Goal: Information Seeking & Learning: Learn about a topic

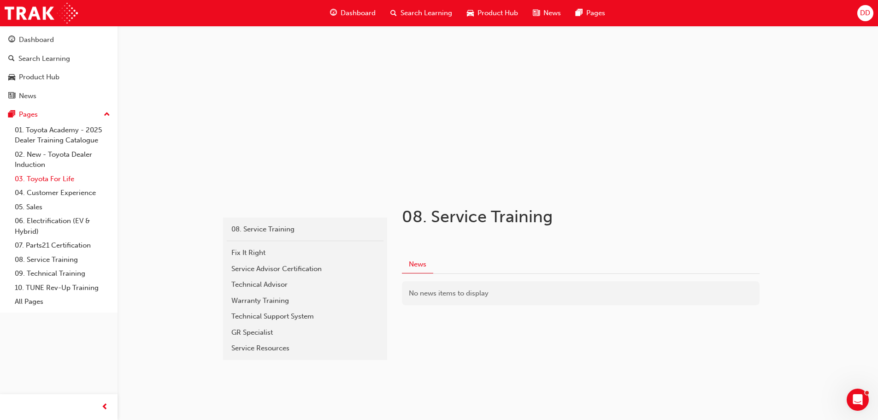
click at [61, 178] on link "03. Toyota For Life" at bounding box center [62, 179] width 103 height 14
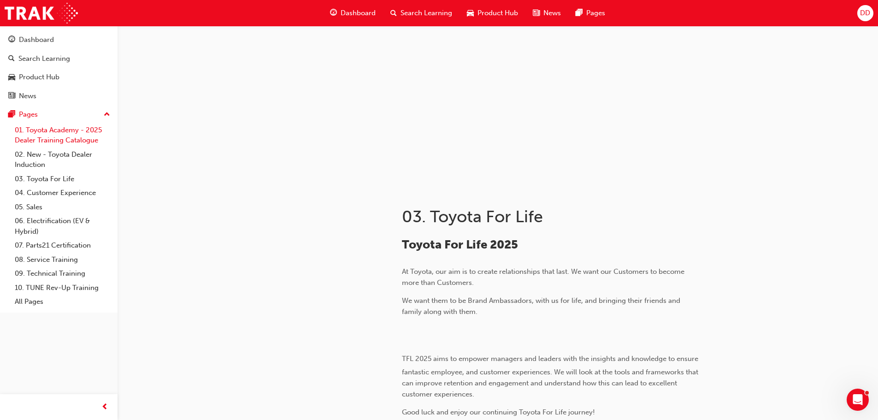
click at [85, 131] on link "01. Toyota Academy - 2025 Dealer Training Catalogue" at bounding box center [62, 135] width 103 height 24
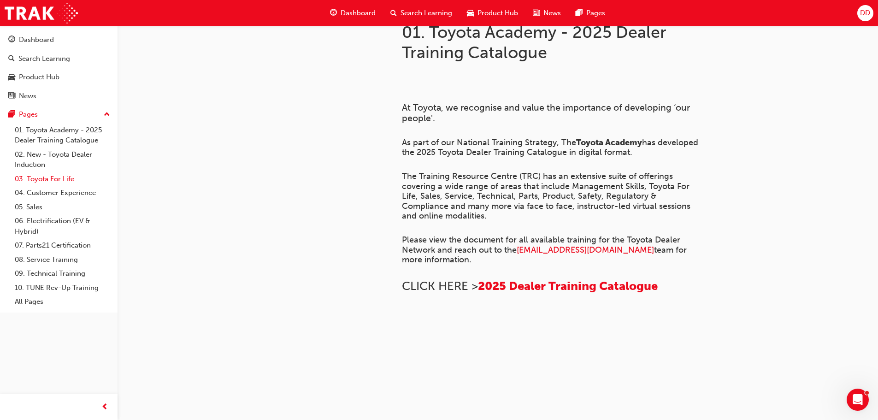
click at [72, 179] on link "03. Toyota For Life" at bounding box center [62, 179] width 103 height 14
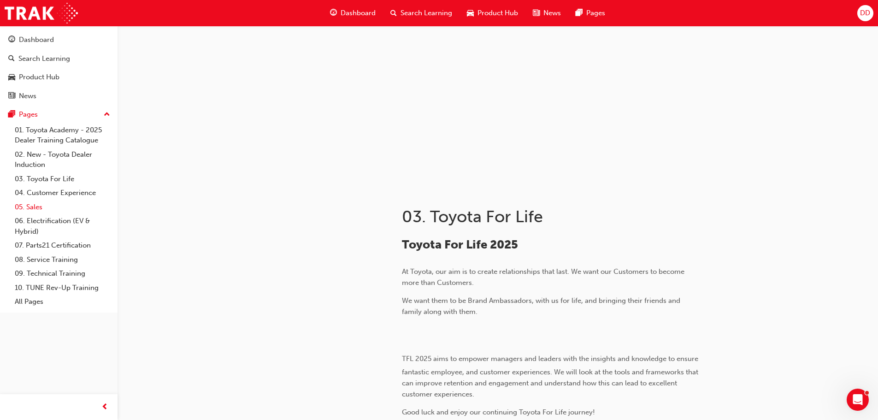
click at [36, 207] on link "05. Sales" at bounding box center [62, 207] width 103 height 14
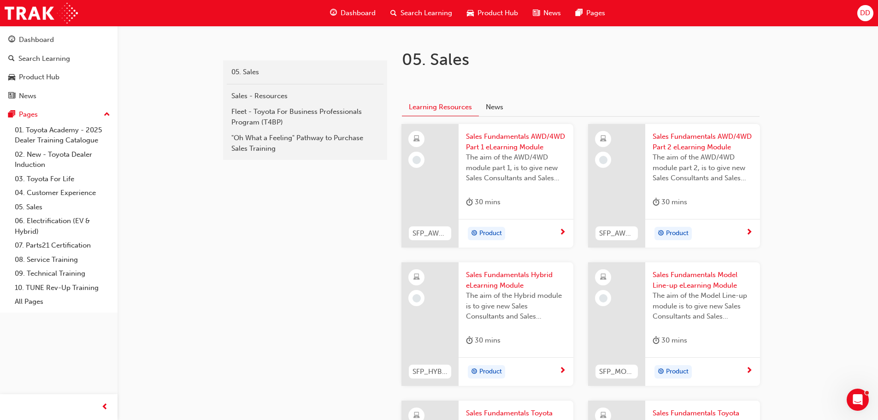
scroll to position [184, 0]
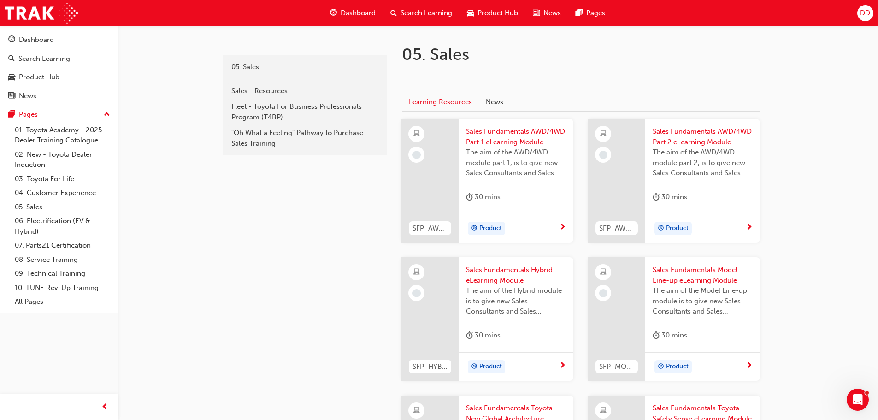
click at [559, 224] on span "next-icon" at bounding box center [562, 227] width 7 height 8
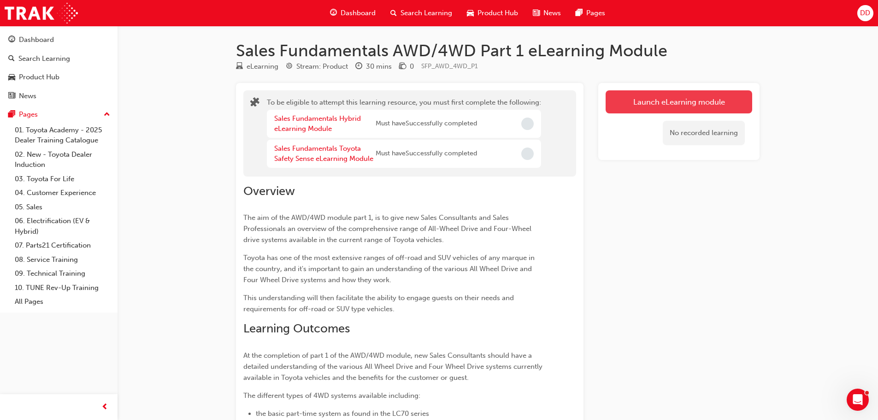
click at [633, 105] on button "Launch eLearning module" at bounding box center [678, 101] width 146 height 23
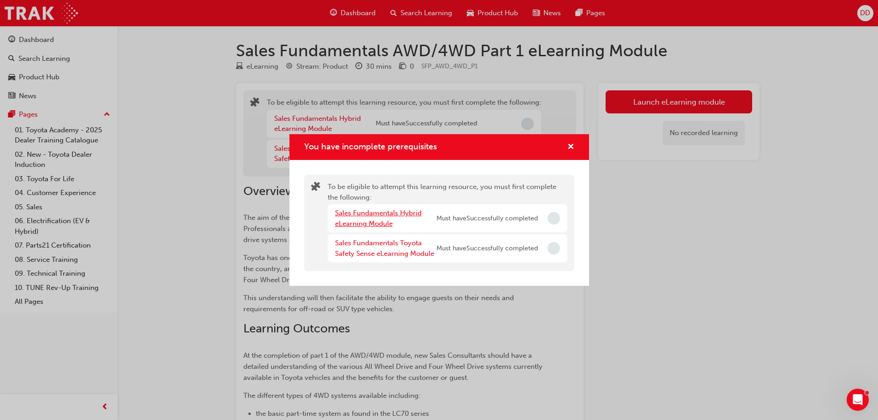
click at [387, 213] on link "Sales Fundamentals Hybrid eLearning Module" at bounding box center [378, 218] width 87 height 19
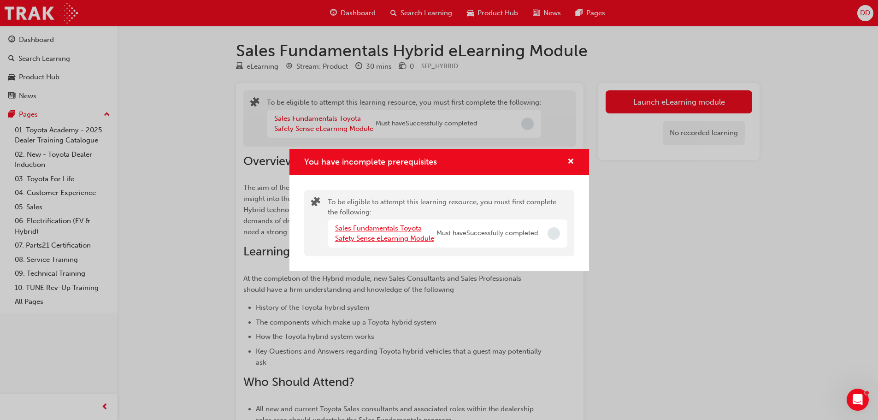
click at [394, 229] on link "Sales Fundamentals Toyota Safety Sense eLearning Module" at bounding box center [384, 233] width 99 height 19
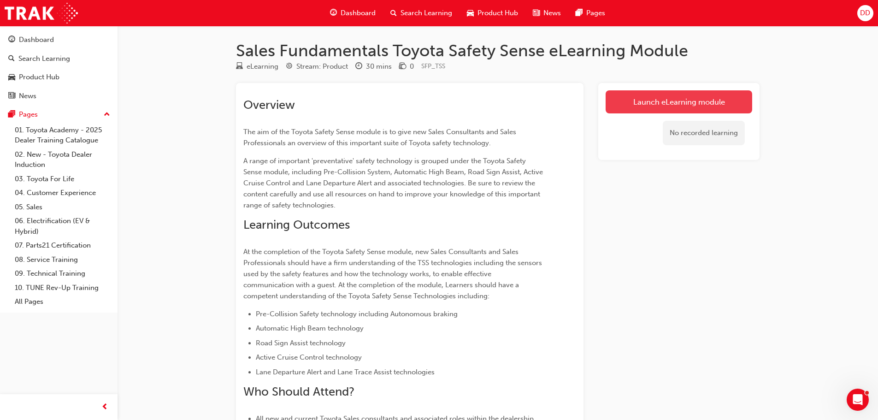
click at [686, 100] on link "Launch eLearning module" at bounding box center [678, 101] width 146 height 23
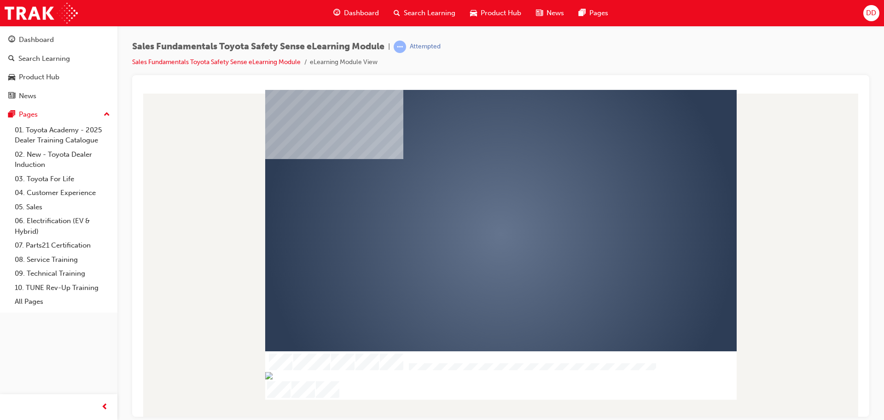
click at [474, 207] on div "play" at bounding box center [474, 207] width 0 height 0
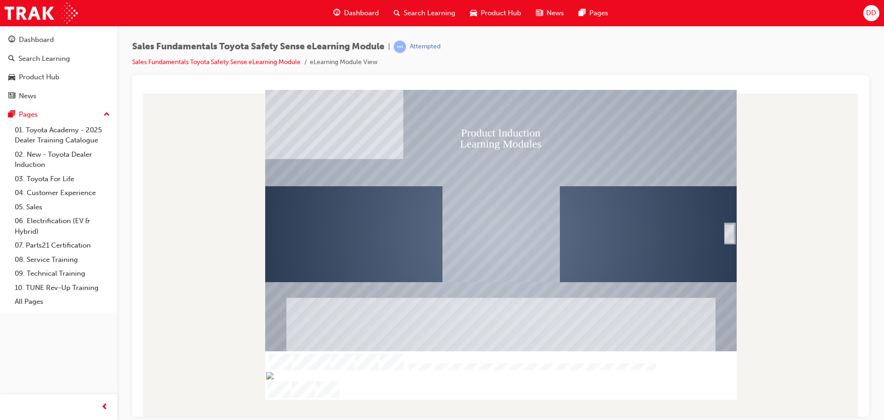
click at [724, 233] on rect "Welcome" at bounding box center [501, 233] width 472 height 289
click at [726, 234] on div "SmartShape" at bounding box center [729, 244] width 9 height 20
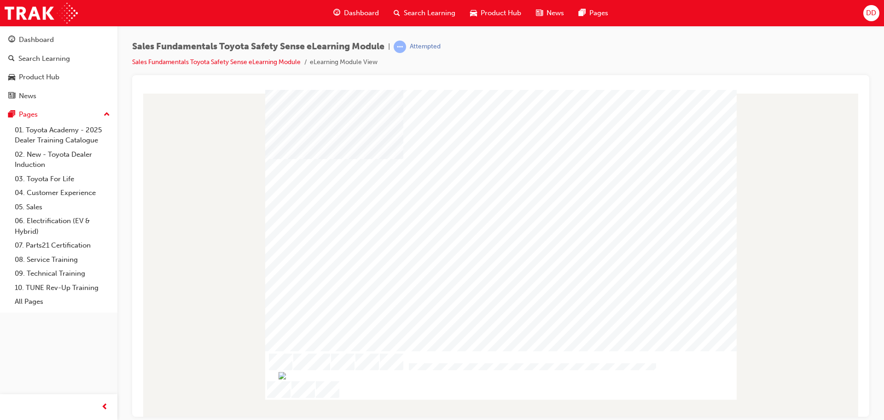
click at [786, 49] on div "Sales Fundamentals Toyota Safety Sense eLearning Module | Attempted Sales Funda…" at bounding box center [501, 58] width 738 height 35
click at [640, 172] on div at bounding box center [501, 233] width 472 height 265
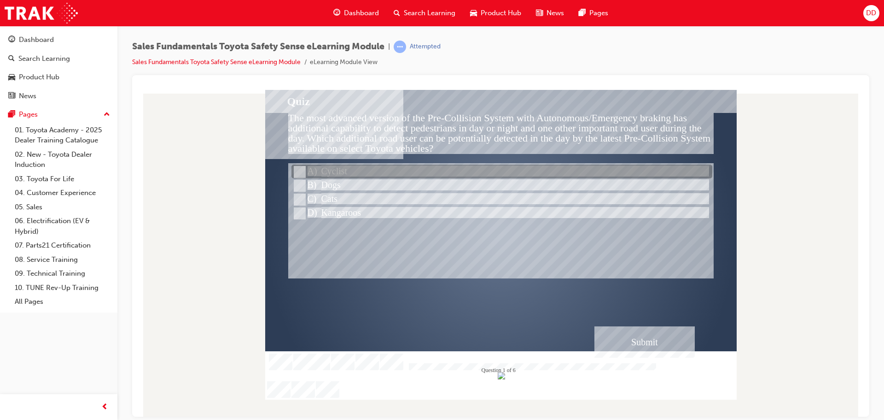
click at [301, 169] on input "Cyclist" at bounding box center [299, 172] width 10 height 10
radio input "true"
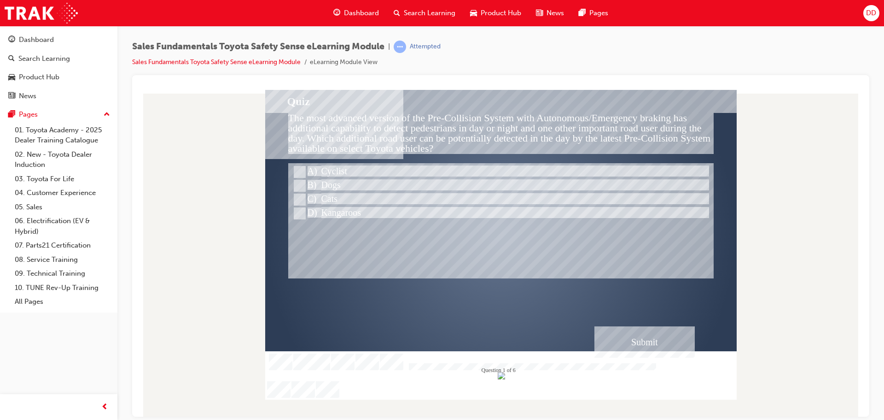
click at [661, 340] on div "Submit" at bounding box center [645, 341] width 100 height 31
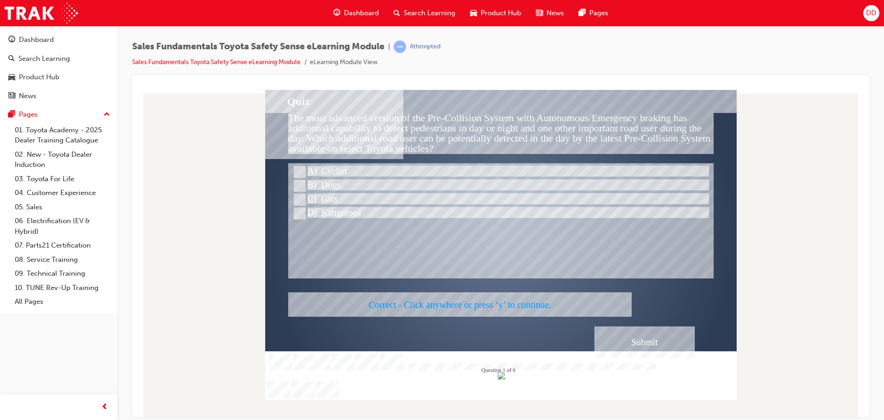
click at [653, 342] on div at bounding box center [501, 244] width 472 height 310
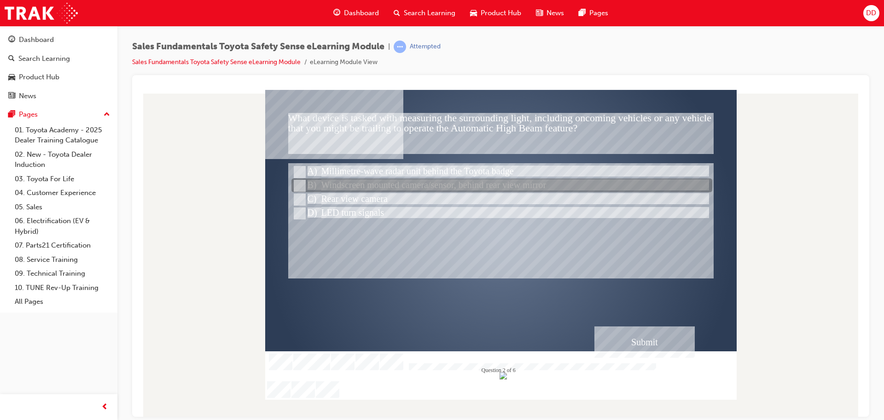
click at [301, 185] on input "Windscreen mounted camera/sensor, behind rear view mirror" at bounding box center [299, 186] width 10 height 10
radio input "true"
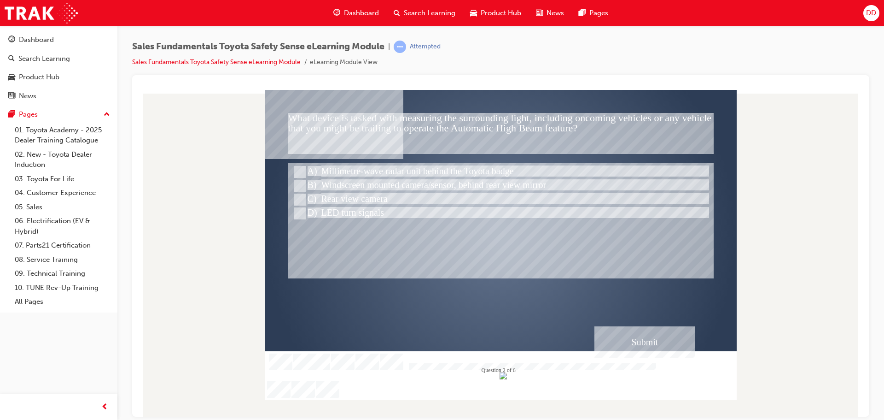
click at [633, 345] on div "Submit" at bounding box center [645, 341] width 100 height 31
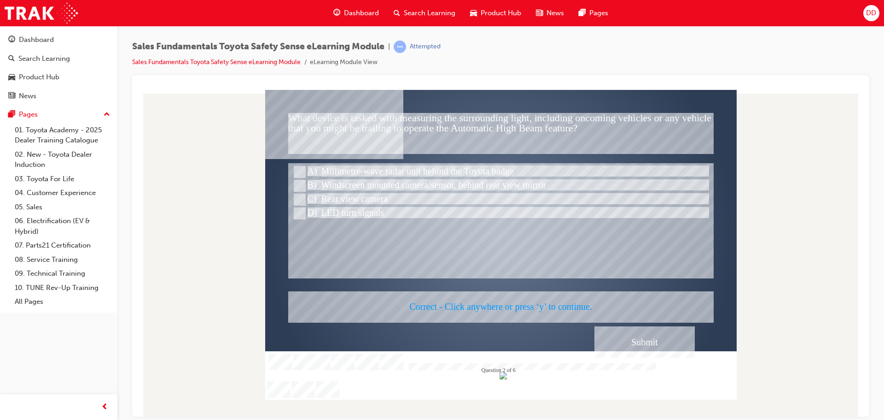
click at [633, 345] on div at bounding box center [501, 244] width 472 height 310
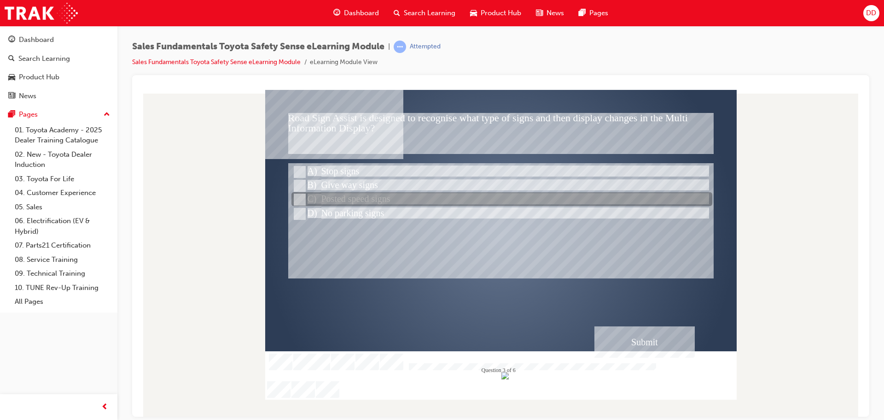
click at [303, 199] on input "Posted speed signs" at bounding box center [299, 199] width 10 height 10
radio input "true"
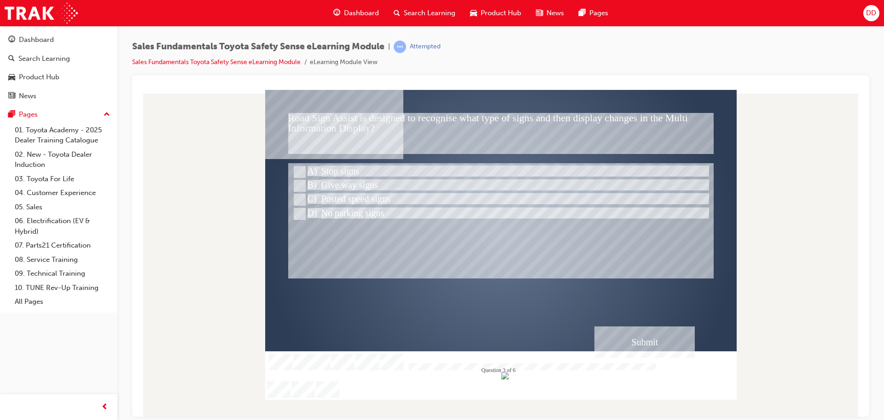
click at [650, 336] on div "Submit" at bounding box center [645, 341] width 100 height 31
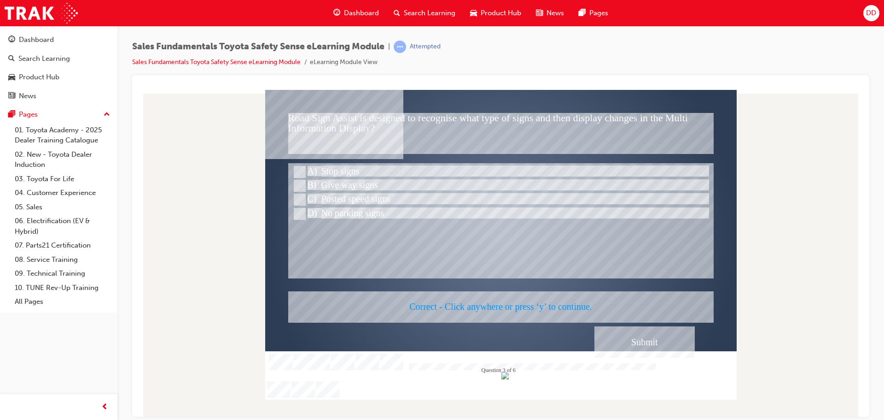
click at [644, 338] on div at bounding box center [501, 244] width 472 height 310
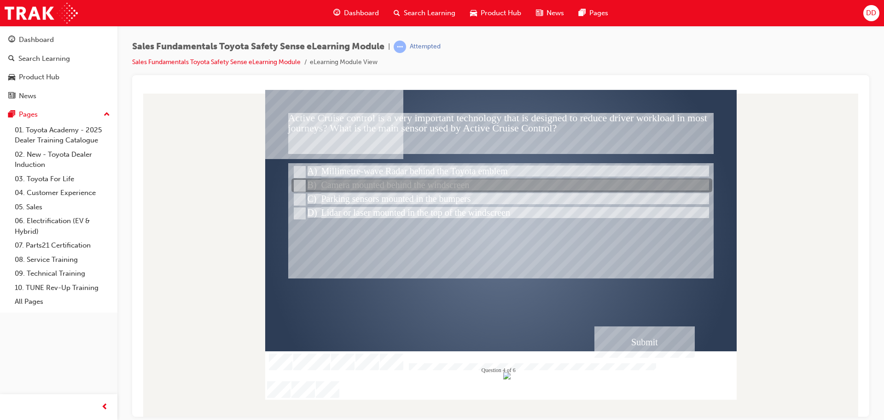
click at [299, 182] on input "Camera mounted behind the windscreen" at bounding box center [299, 186] width 10 height 10
radio input "true"
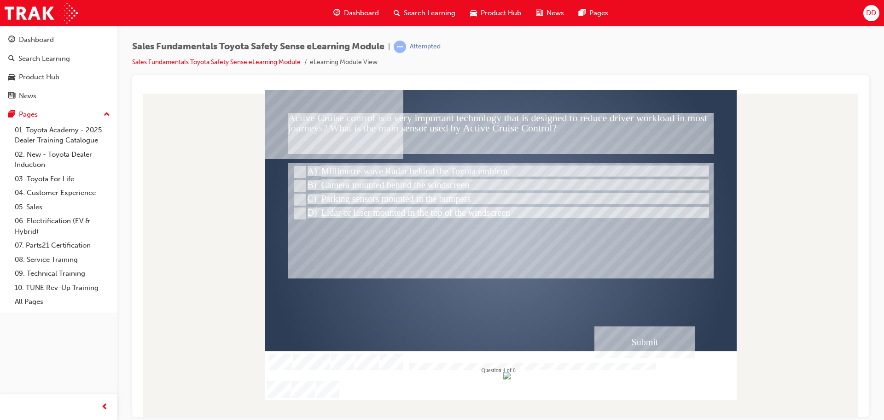
click at [638, 344] on div "Submit" at bounding box center [645, 341] width 100 height 31
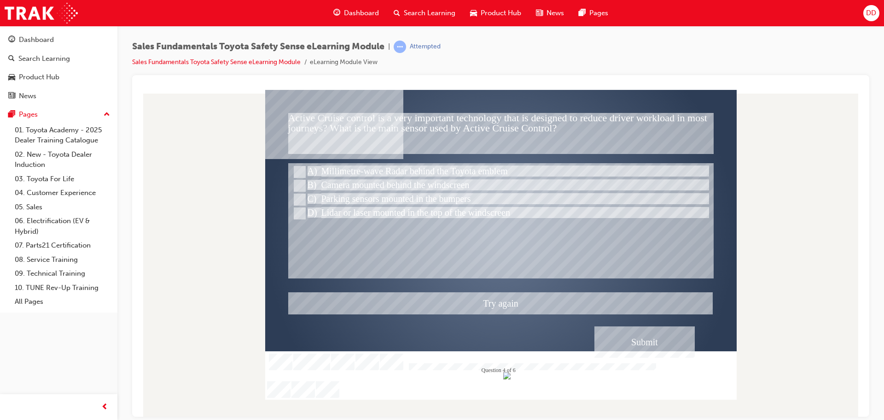
click at [495, 300] on div at bounding box center [501, 244] width 472 height 310
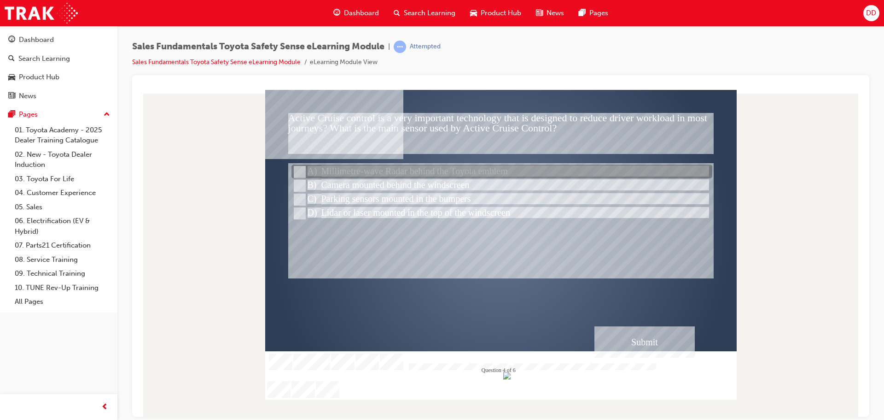
click at [300, 170] on input "Millimetre-wave Radar behind the Toyota emblem" at bounding box center [299, 172] width 10 height 10
radio input "true"
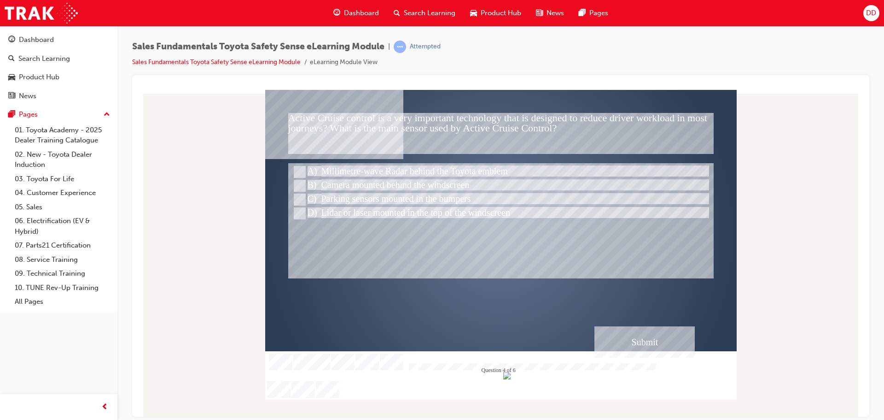
click at [647, 347] on div "Submit" at bounding box center [645, 341] width 100 height 31
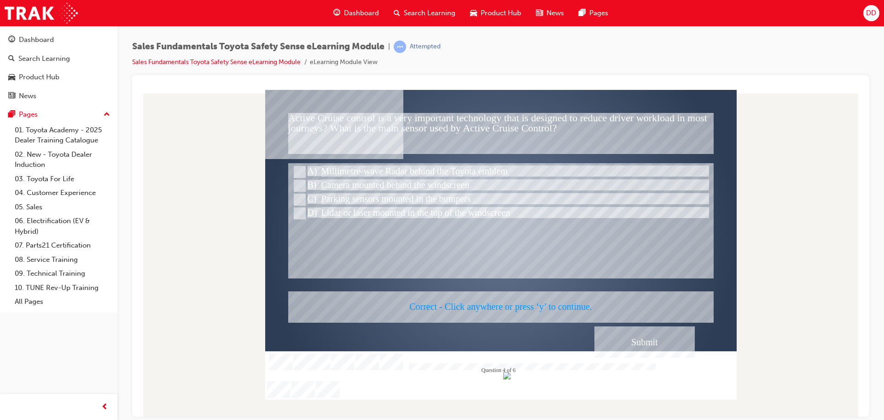
click at [644, 344] on div at bounding box center [501, 244] width 472 height 310
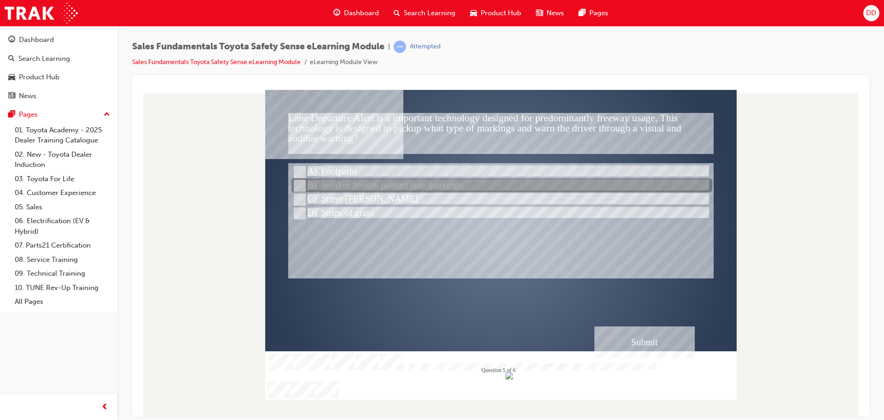
click at [303, 183] on input "Solid or broken painted lane markings" at bounding box center [299, 186] width 10 height 10
radio input "true"
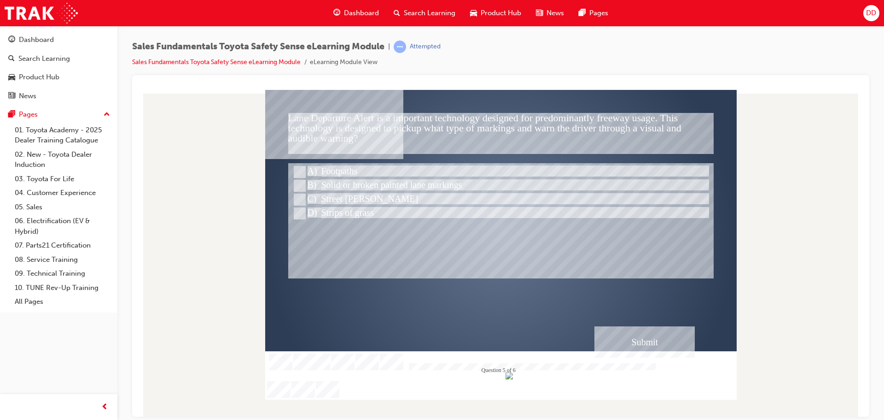
click at [644, 341] on div "Submit" at bounding box center [645, 341] width 100 height 31
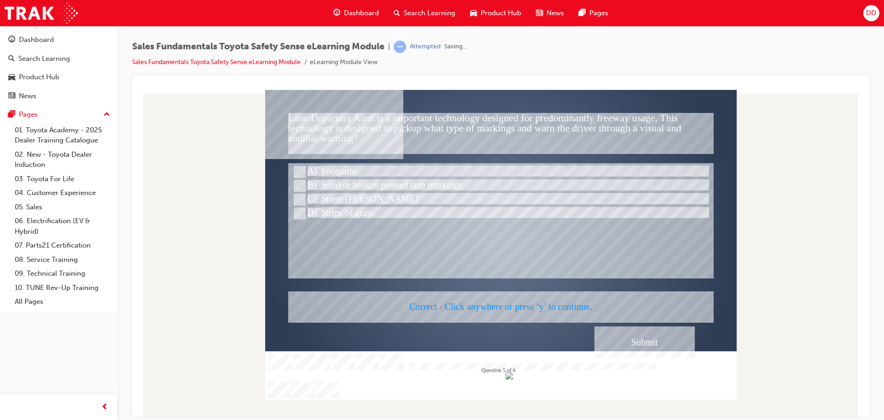
click at [644, 341] on div at bounding box center [501, 244] width 472 height 310
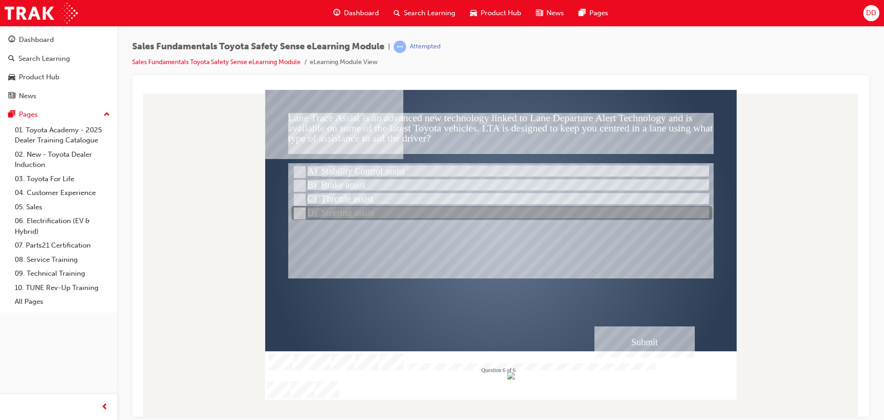
click at [303, 210] on input "Steering assist" at bounding box center [299, 213] width 10 height 10
radio input "true"
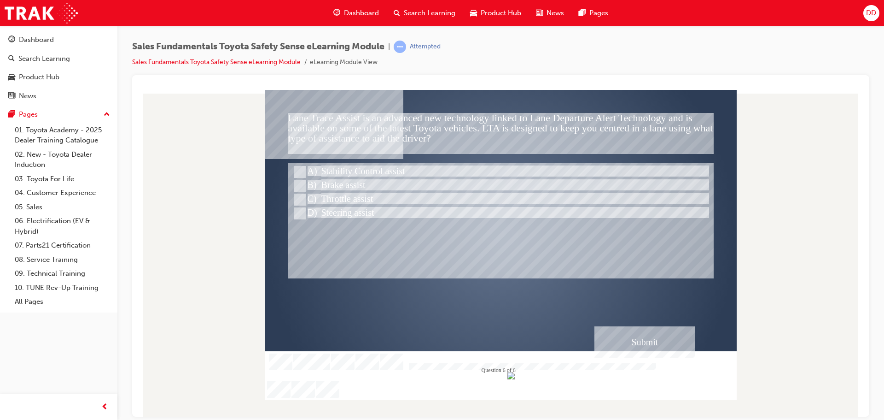
click at [640, 340] on div "Submit" at bounding box center [645, 341] width 100 height 31
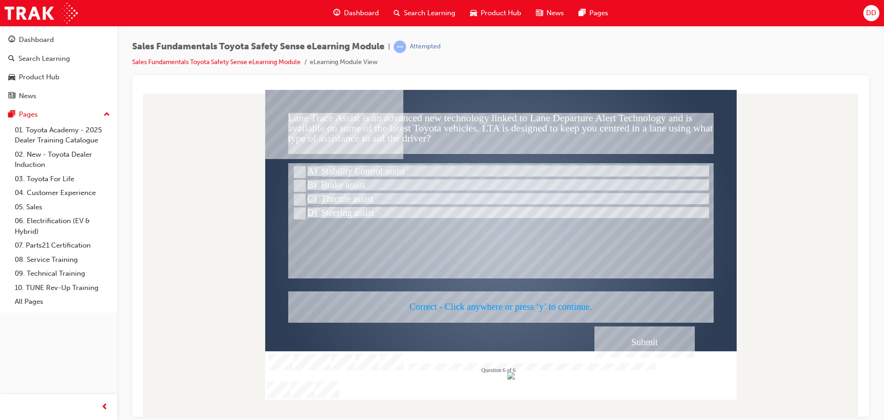
click at [640, 340] on div at bounding box center [501, 244] width 472 height 310
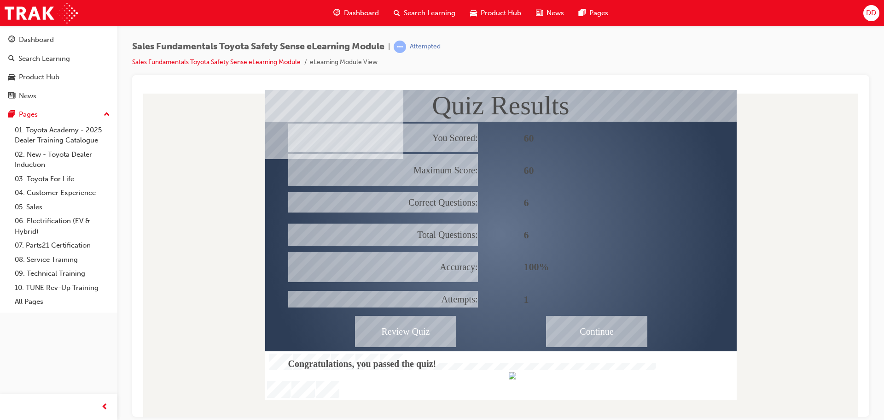
click at [581, 327] on div "Continue" at bounding box center [596, 330] width 101 height 31
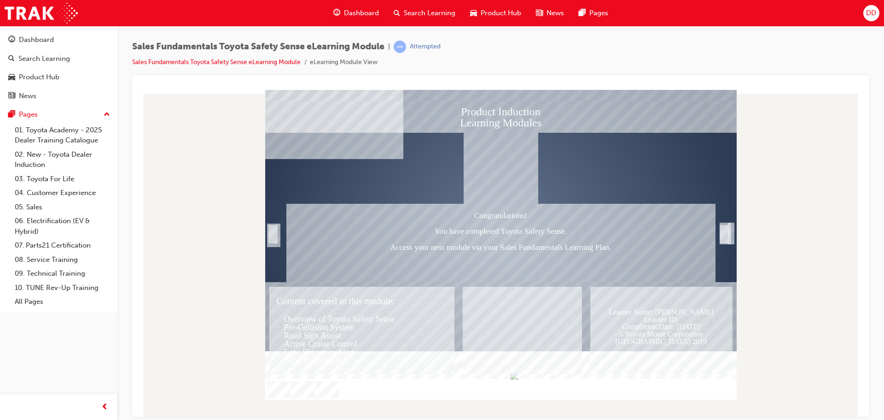
click at [409, 328] on div "Content covered in this module: Overview of Toyota Safety Sense Pre-Collision S…" at bounding box center [361, 330] width 185 height 88
click at [727, 234] on div "Trigger this button to exit" at bounding box center [724, 244] width 9 height 20
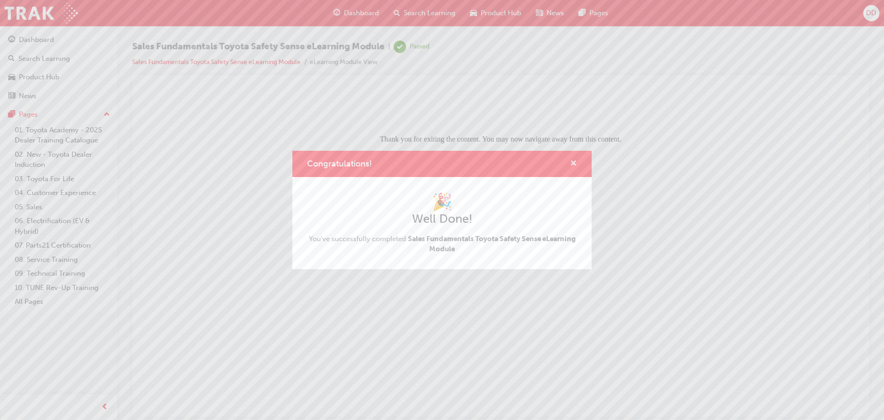
click at [575, 160] on span "cross-icon" at bounding box center [573, 164] width 7 height 8
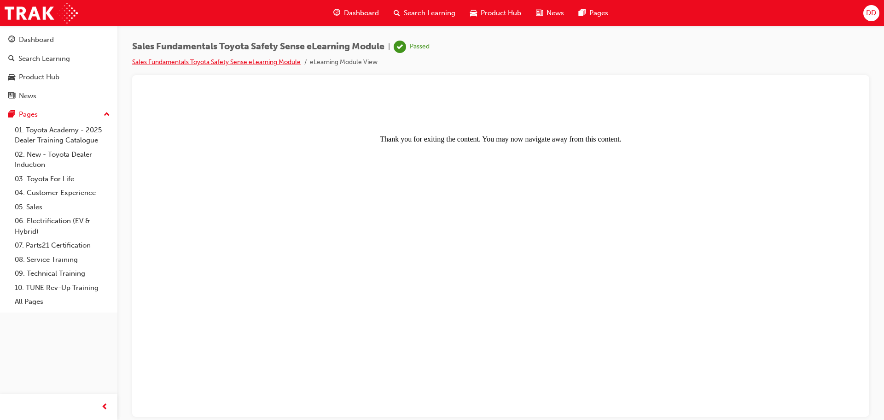
click at [239, 62] on link "Sales Fundamentals Toyota Safety Sense eLearning Module" at bounding box center [216, 62] width 169 height 8
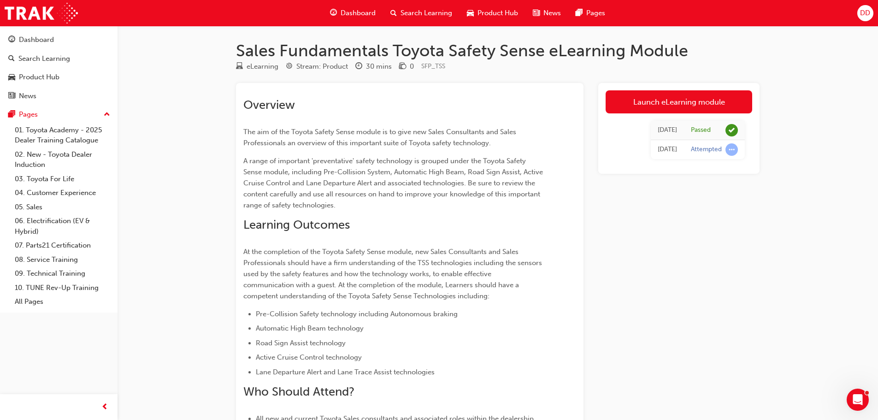
click at [357, 12] on span "Dashboard" at bounding box center [357, 13] width 35 height 11
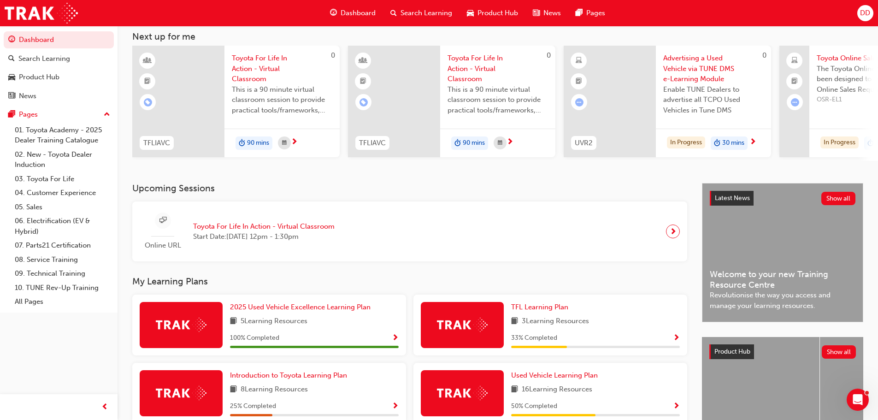
scroll to position [131, 0]
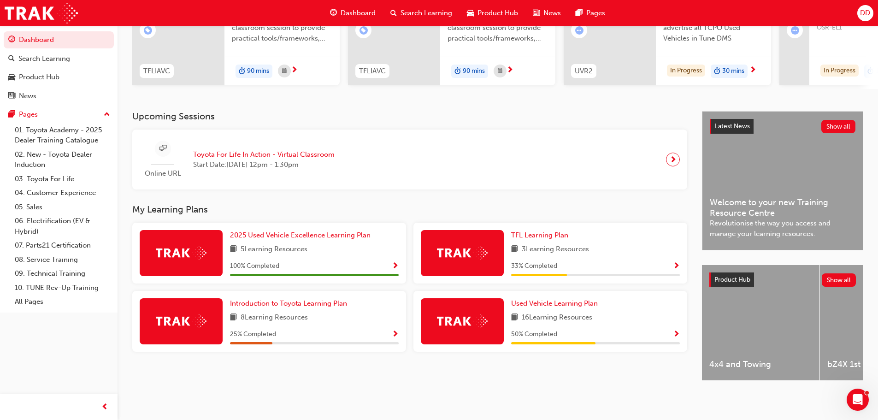
click at [678, 330] on span "Show Progress" at bounding box center [676, 334] width 7 height 8
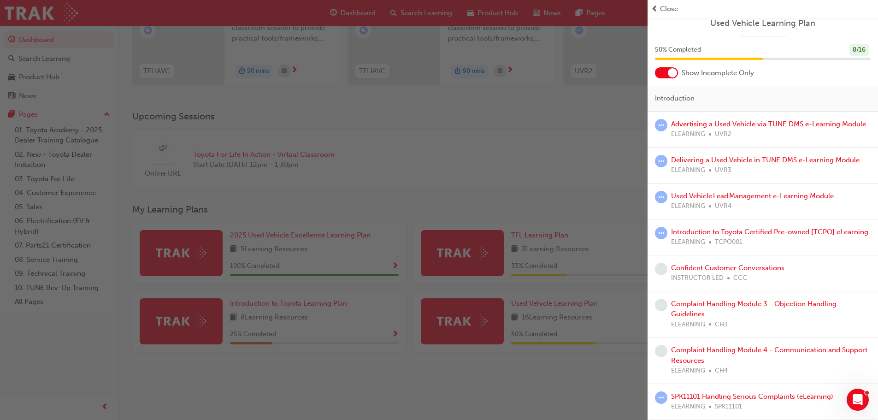
scroll to position [28, 0]
click at [690, 269] on link "Confident Customer Conversations" at bounding box center [727, 268] width 113 height 8
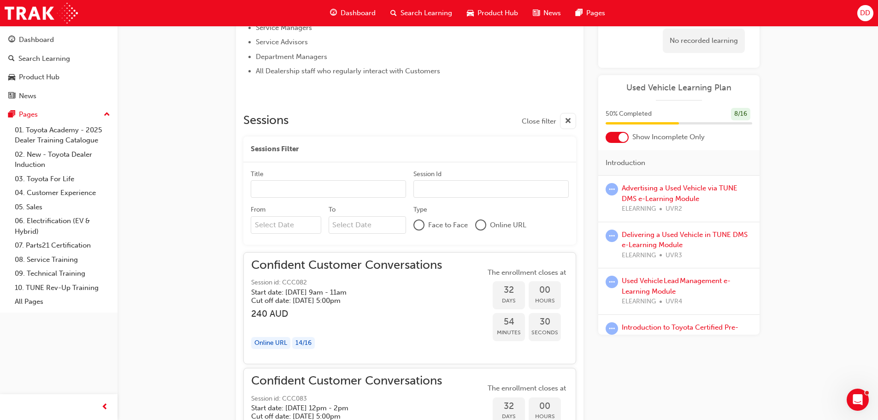
scroll to position [354, 0]
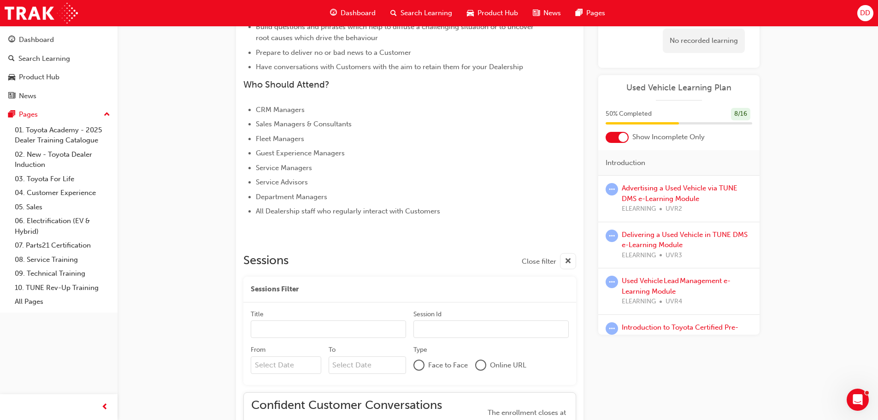
click at [365, 15] on span "Dashboard" at bounding box center [357, 13] width 35 height 11
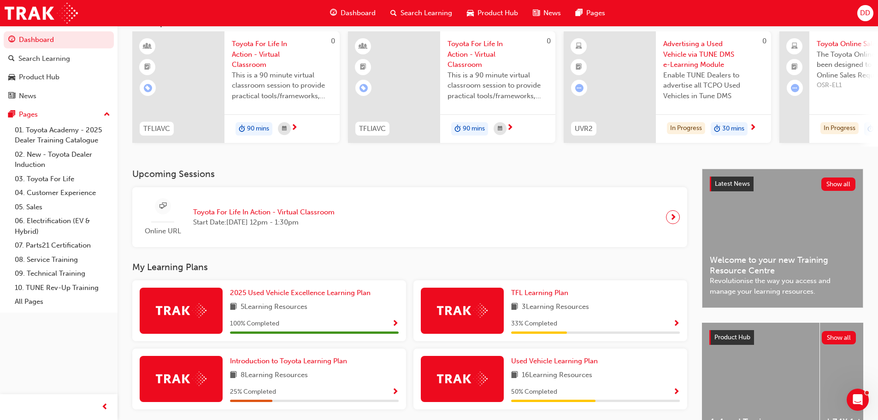
scroll to position [131, 0]
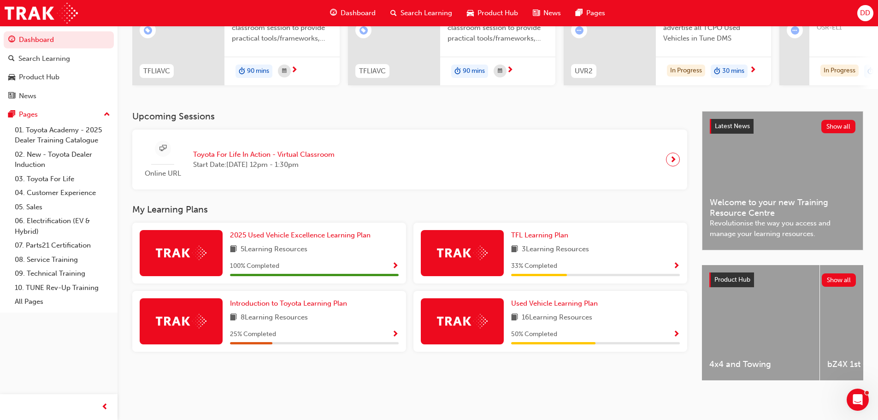
click at [674, 330] on span "Show Progress" at bounding box center [676, 334] width 7 height 8
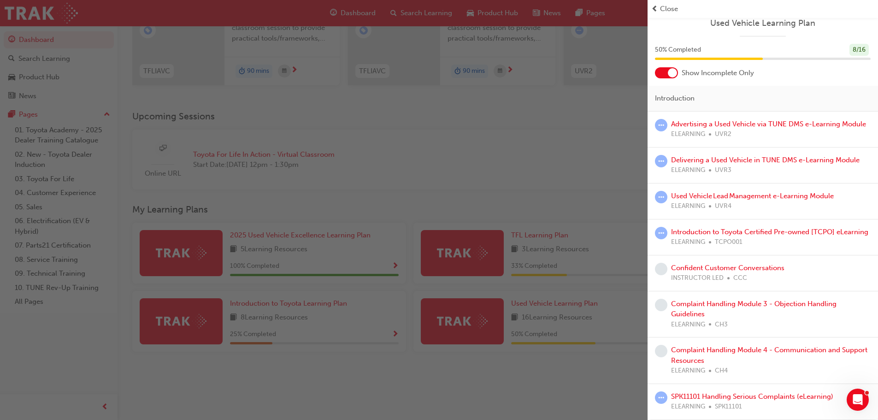
scroll to position [28, 0]
click at [731, 348] on link "Complaint Handling Module 4 - Communication and Support Resources" at bounding box center [769, 354] width 196 height 19
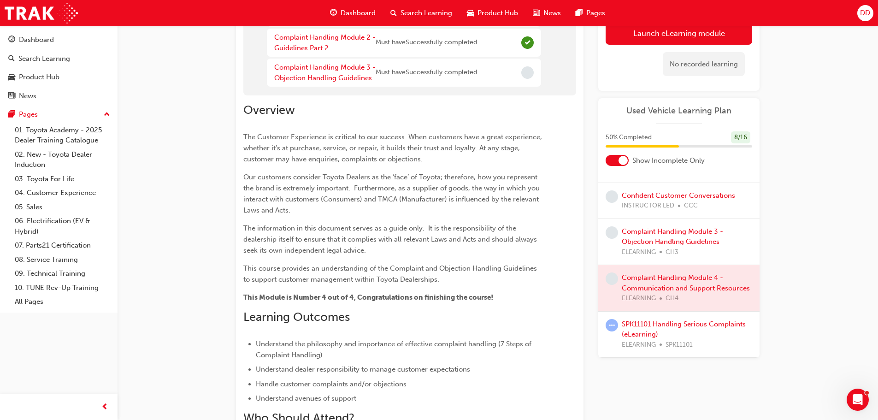
scroll to position [211, 0]
click at [667, 191] on link "Confident Customer Conversations" at bounding box center [677, 195] width 113 height 8
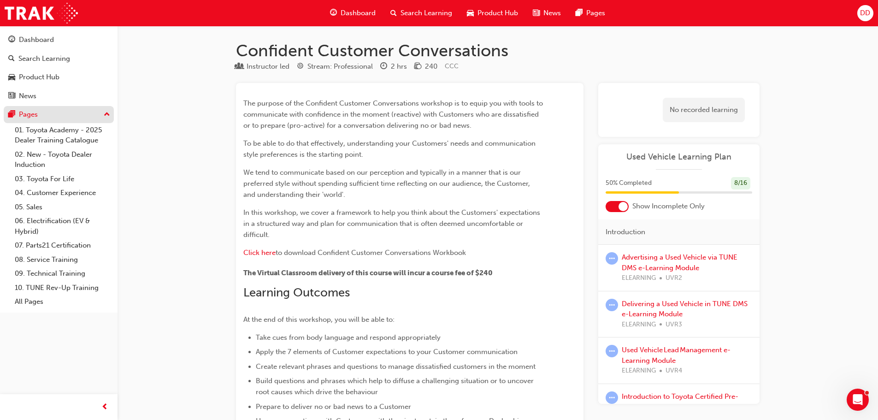
click at [54, 115] on div "Pages" at bounding box center [58, 115] width 101 height 12
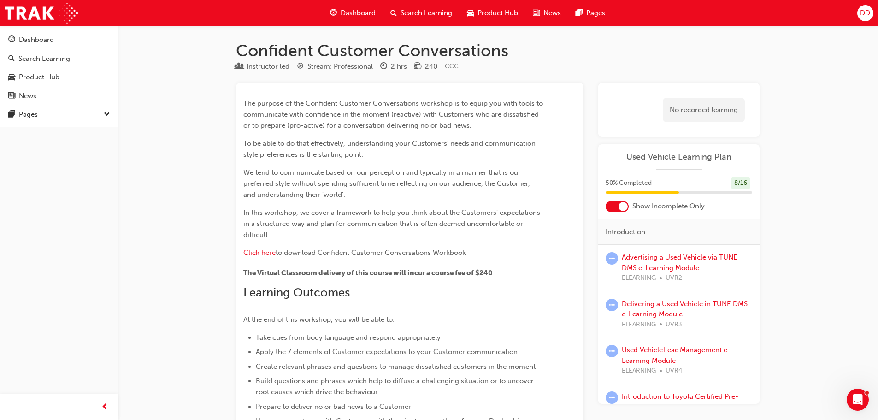
click at [352, 14] on span "Dashboard" at bounding box center [357, 13] width 35 height 11
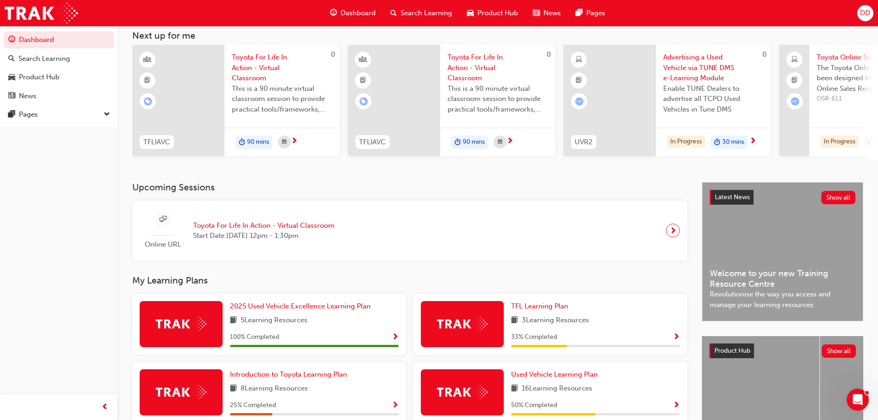
scroll to position [131, 0]
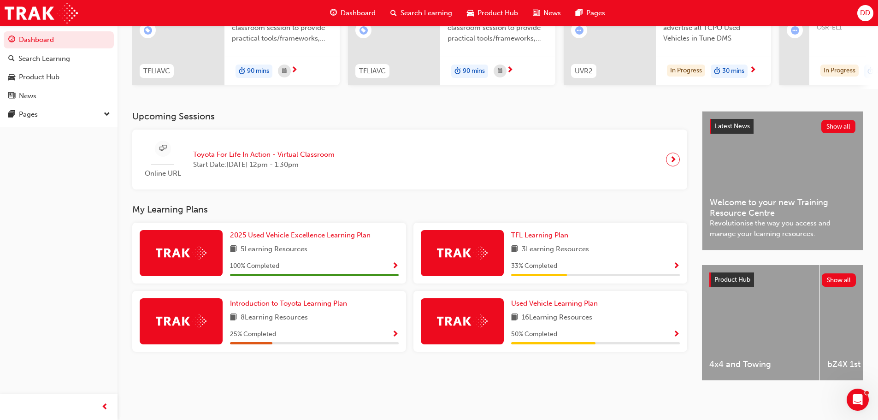
click at [677, 262] on span "Show Progress" at bounding box center [676, 266] width 7 height 8
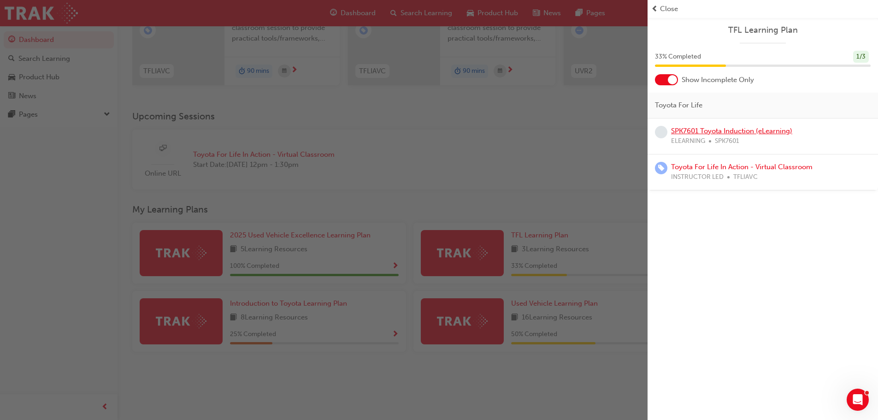
click at [723, 129] on link "SPK7601 Toyota Induction (eLearning)" at bounding box center [731, 131] width 121 height 8
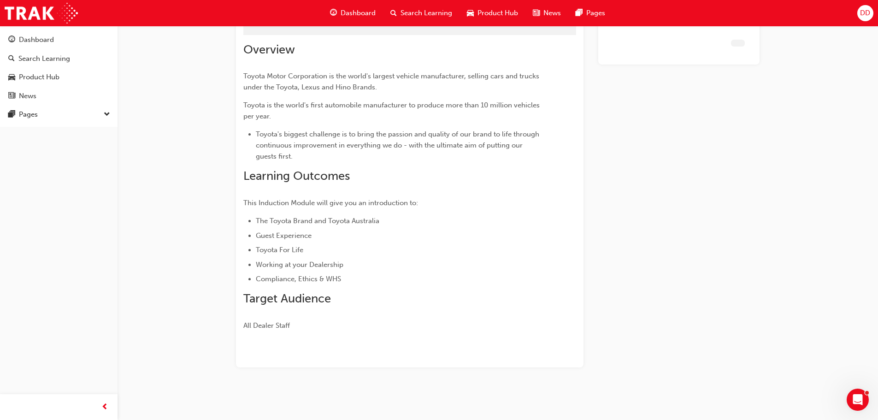
scroll to position [88, 0]
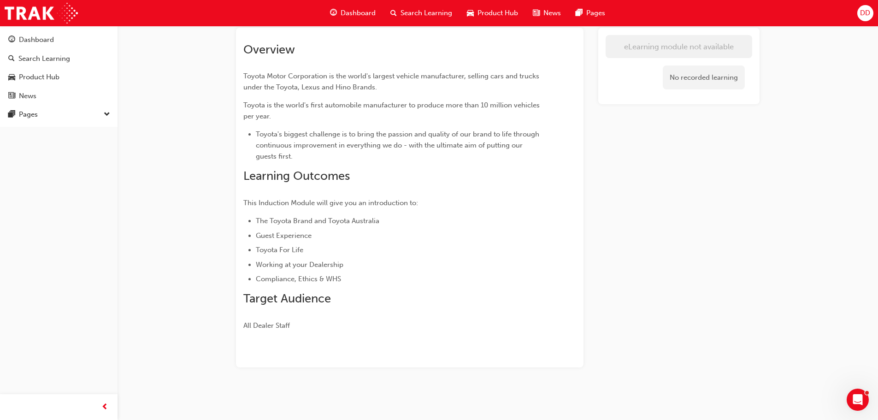
click at [362, 13] on span "Dashboard" at bounding box center [357, 13] width 35 height 11
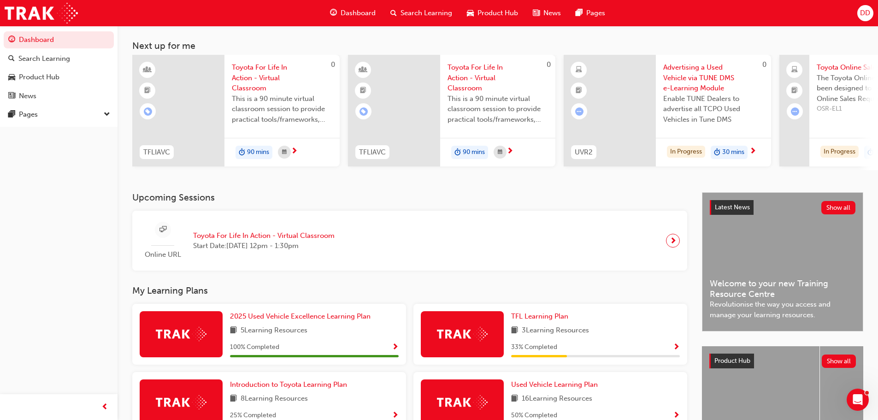
scroll to position [131, 0]
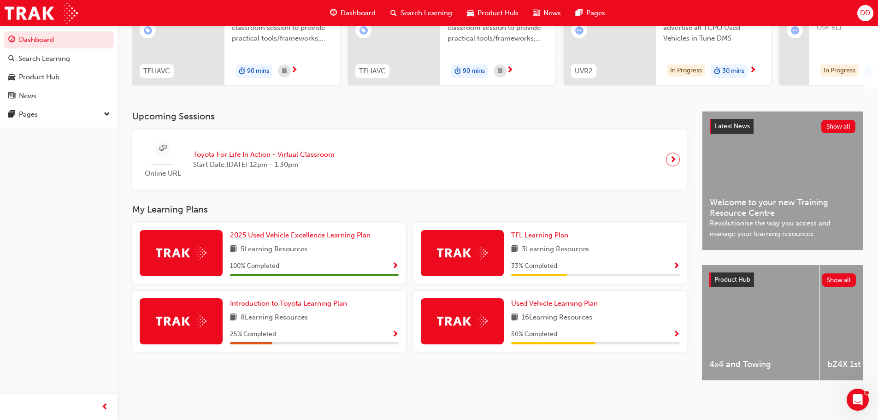
click at [398, 330] on span "Show Progress" at bounding box center [395, 334] width 7 height 8
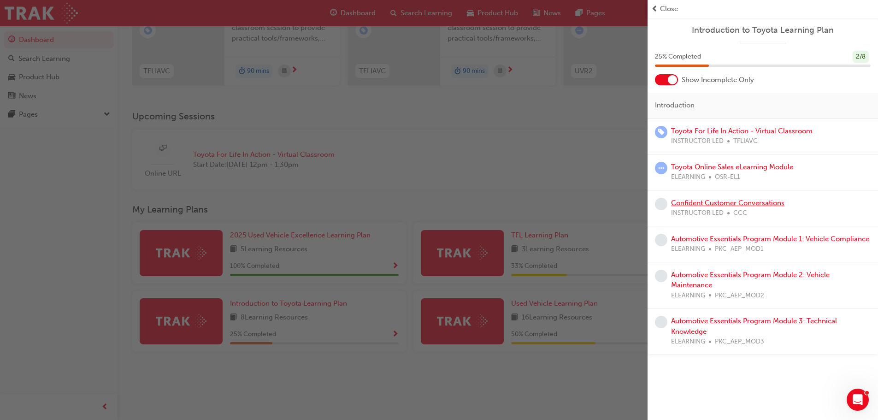
click at [752, 205] on link "Confident Customer Conversations" at bounding box center [727, 203] width 113 height 8
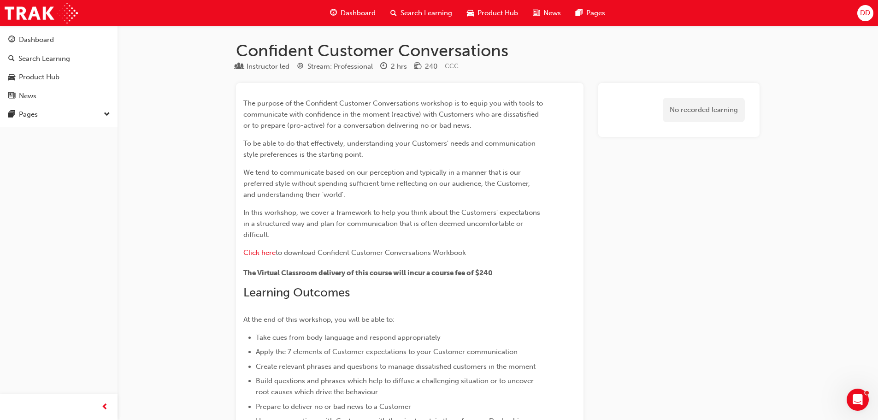
click at [364, 14] on span "Dashboard" at bounding box center [357, 13] width 35 height 11
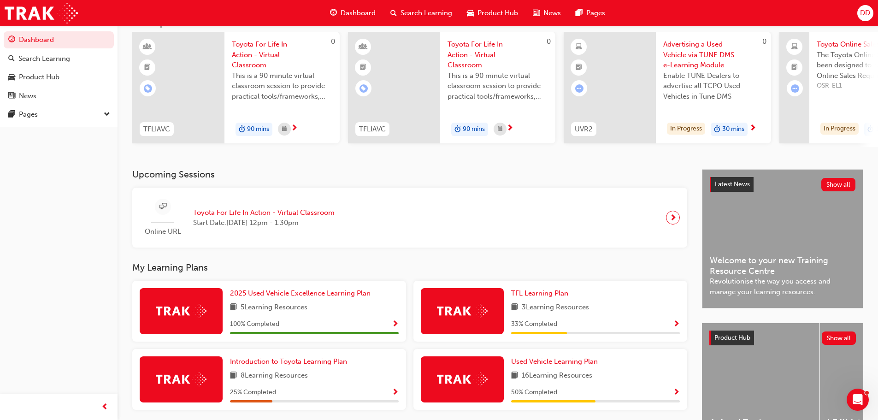
scroll to position [131, 0]
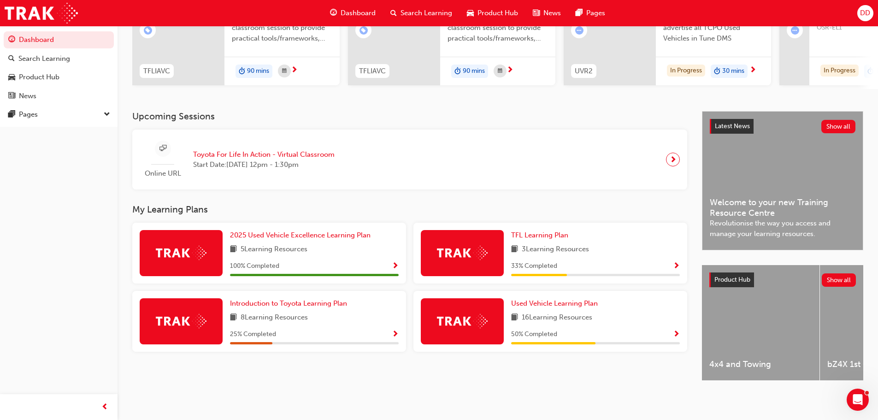
click at [677, 262] on span "Show Progress" at bounding box center [676, 266] width 7 height 8
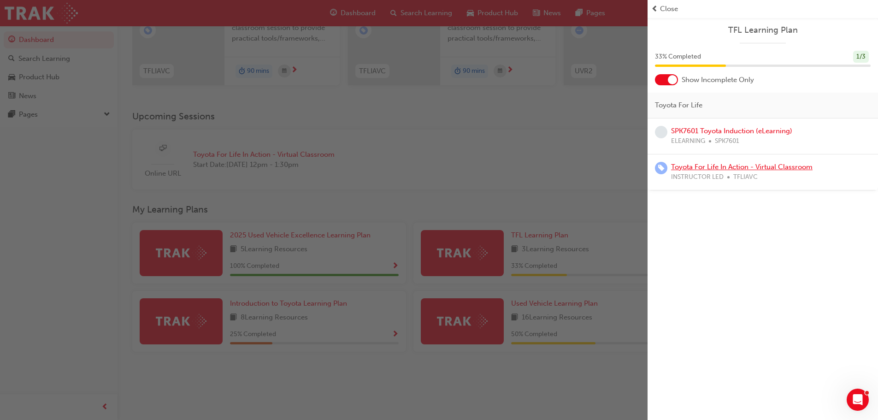
click at [712, 167] on link "Toyota For Life In Action - Virtual Classroom" at bounding box center [741, 167] width 141 height 8
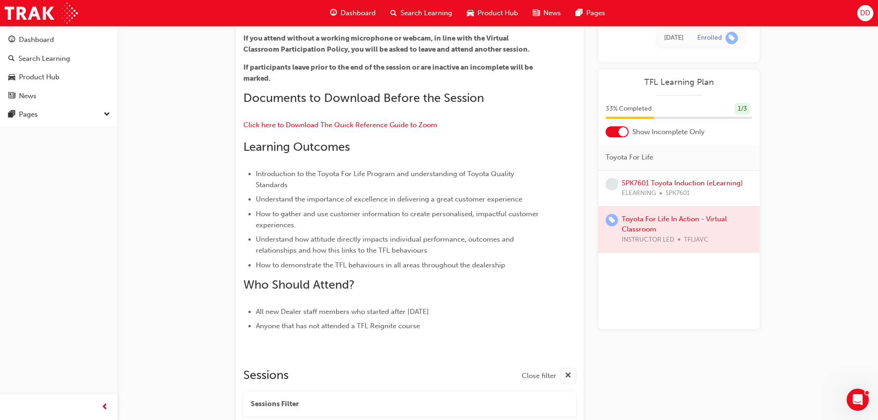
scroll to position [39, 0]
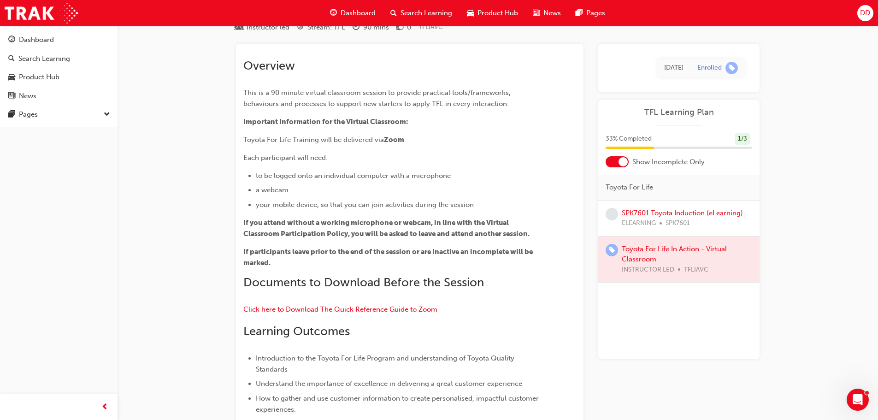
click at [711, 215] on link "SPK7601 Toyota Induction (eLearning)" at bounding box center [681, 213] width 121 height 8
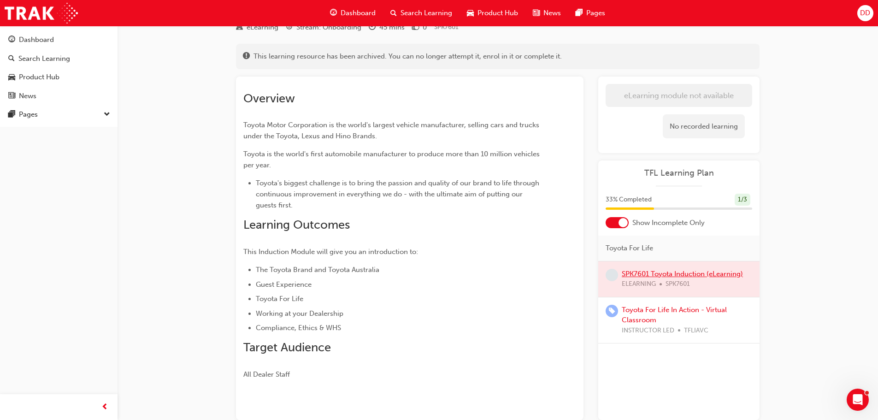
scroll to position [92, 0]
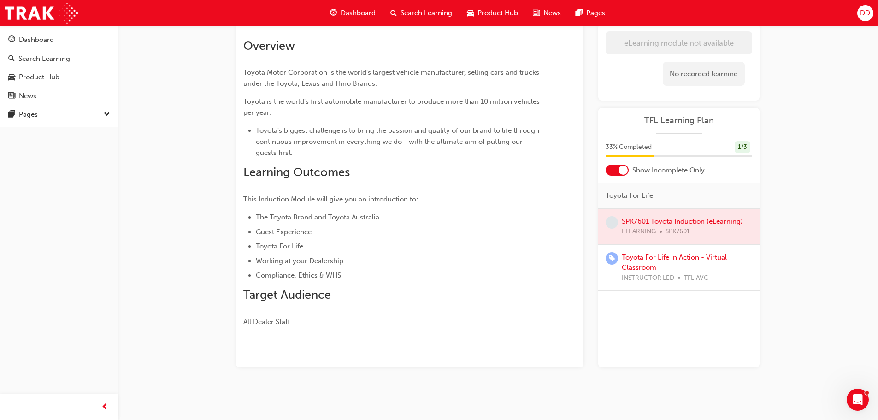
click at [678, 223] on div at bounding box center [678, 226] width 161 height 35
click at [679, 259] on link "Toyota For Life In Action - Virtual Classroom" at bounding box center [673, 262] width 105 height 19
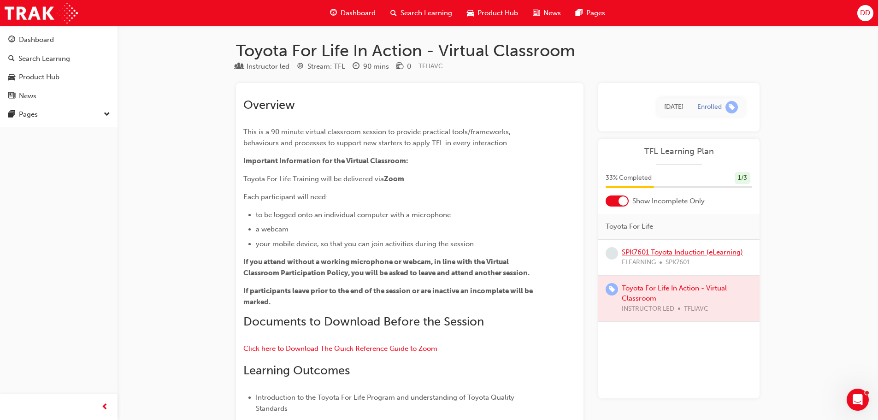
click at [696, 254] on link "SPK7601 Toyota Induction (eLearning)" at bounding box center [681, 252] width 121 height 8
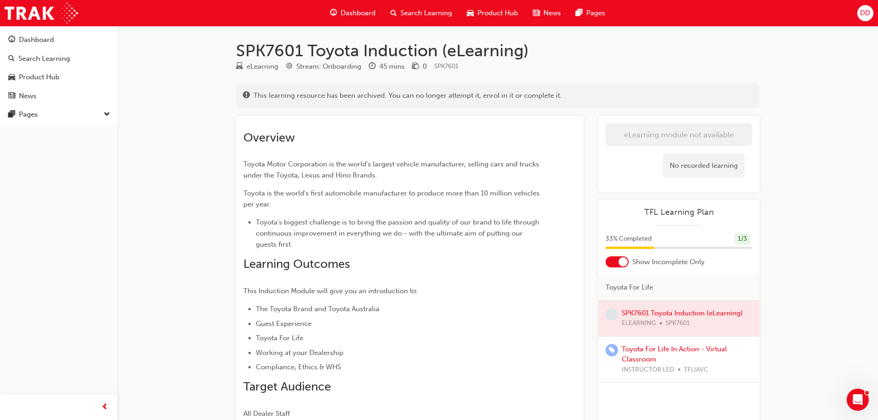
click at [685, 243] on div "33 % Completed 1 / 3" at bounding box center [678, 239] width 146 height 12
click at [620, 264] on div at bounding box center [622, 261] width 9 height 9
click at [620, 264] on div at bounding box center [616, 261] width 23 height 11
click at [620, 264] on div at bounding box center [622, 261] width 9 height 9
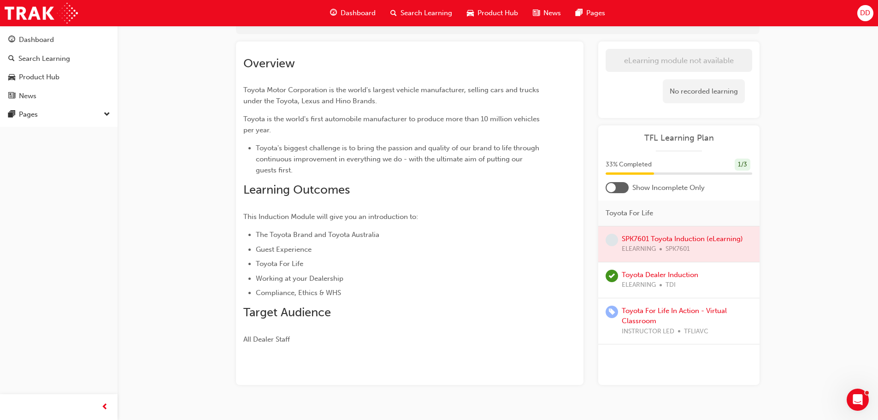
scroll to position [92, 0]
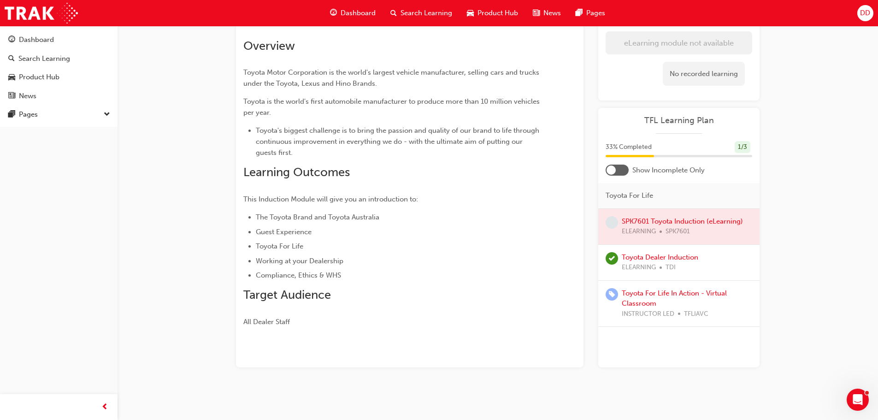
click at [619, 172] on div at bounding box center [616, 169] width 23 height 11
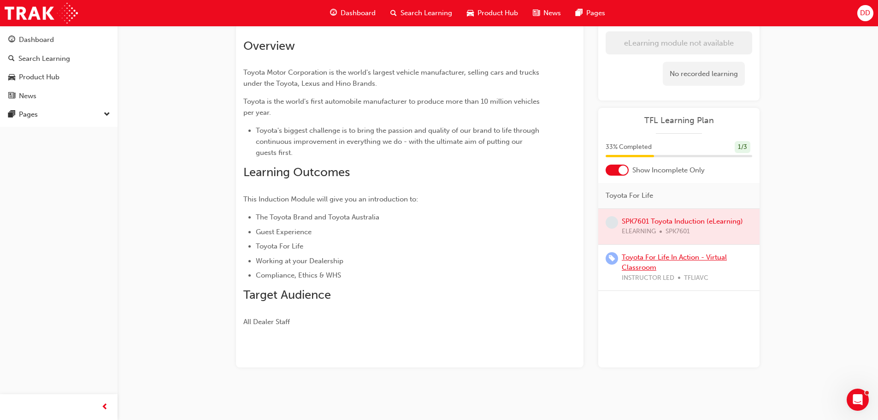
click at [646, 256] on link "Toyota For Life In Action - Virtual Classroom" at bounding box center [673, 262] width 105 height 19
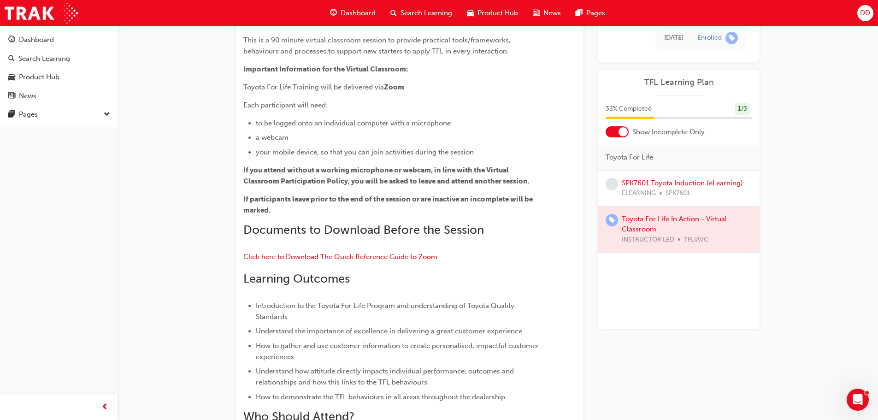
click at [640, 223] on div at bounding box center [678, 229] width 161 height 46
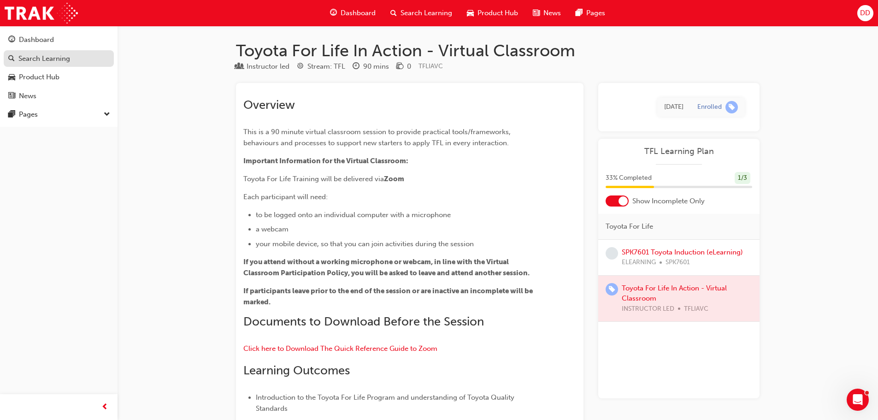
click at [46, 60] on div "Search Learning" at bounding box center [44, 58] width 52 height 11
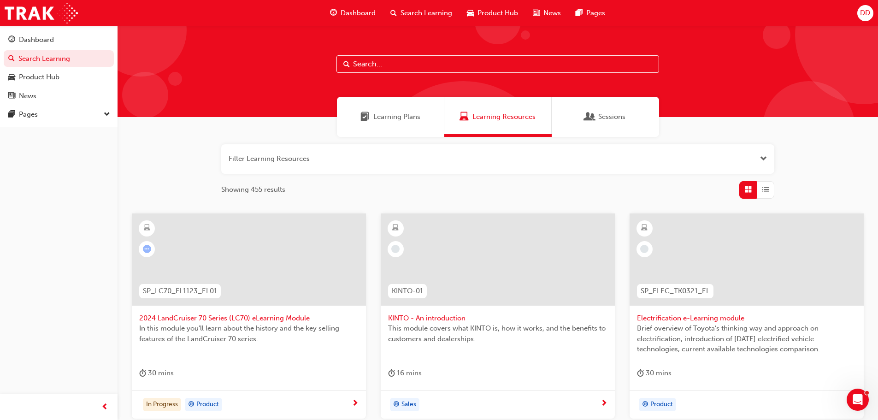
click at [367, 10] on span "Dashboard" at bounding box center [357, 13] width 35 height 11
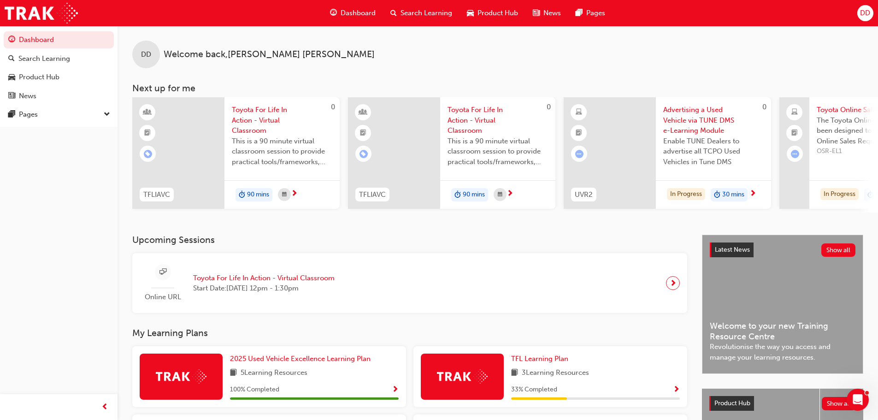
click at [415, 14] on span "Search Learning" at bounding box center [426, 13] width 52 height 11
